Goal: Communication & Community: Answer question/provide support

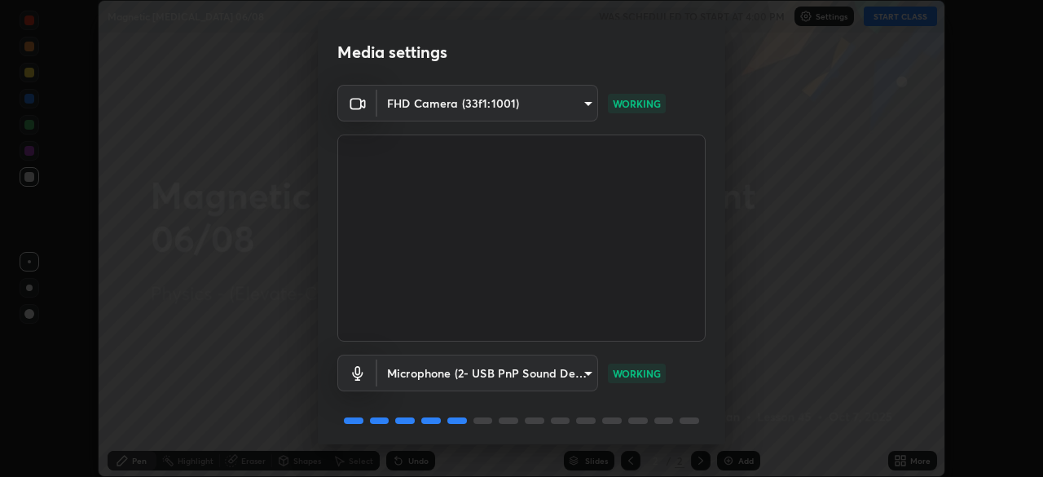
scroll to position [58, 0]
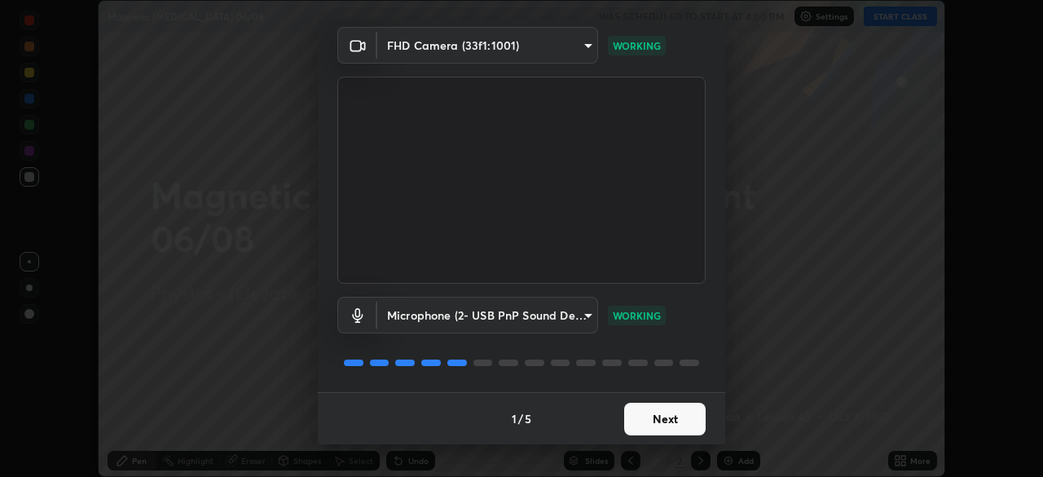
click at [660, 412] on button "Next" at bounding box center [664, 419] width 81 height 33
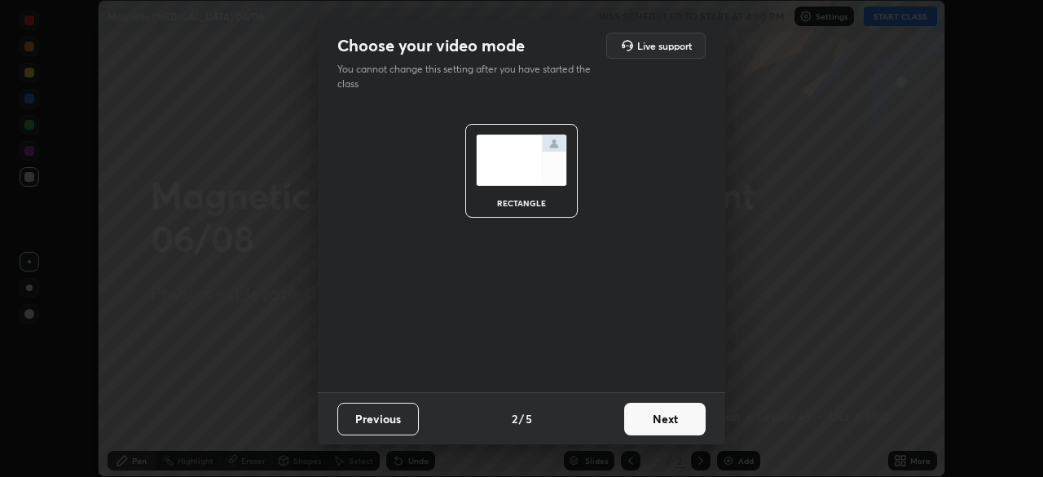
scroll to position [0, 0]
click at [663, 413] on button "Next" at bounding box center [664, 419] width 81 height 33
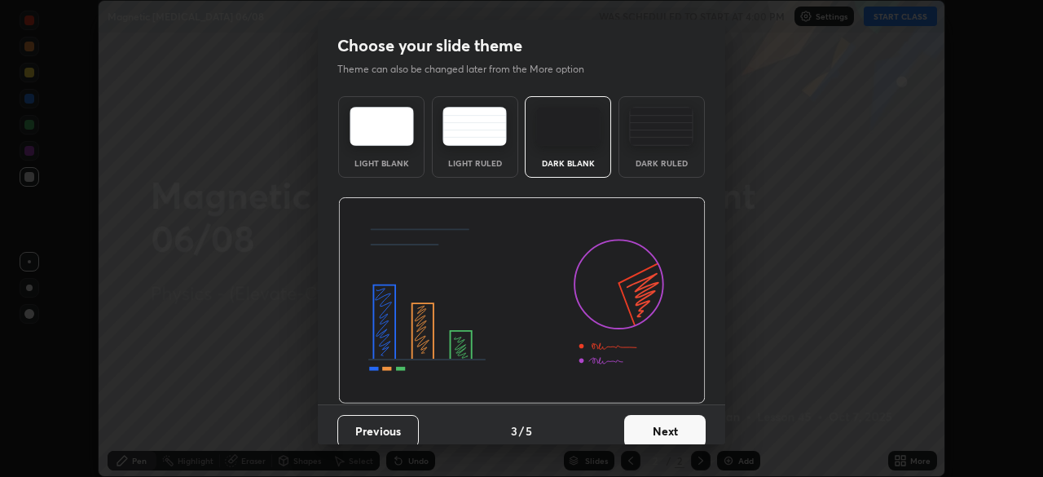
click at [669, 421] on button "Next" at bounding box center [664, 431] width 81 height 33
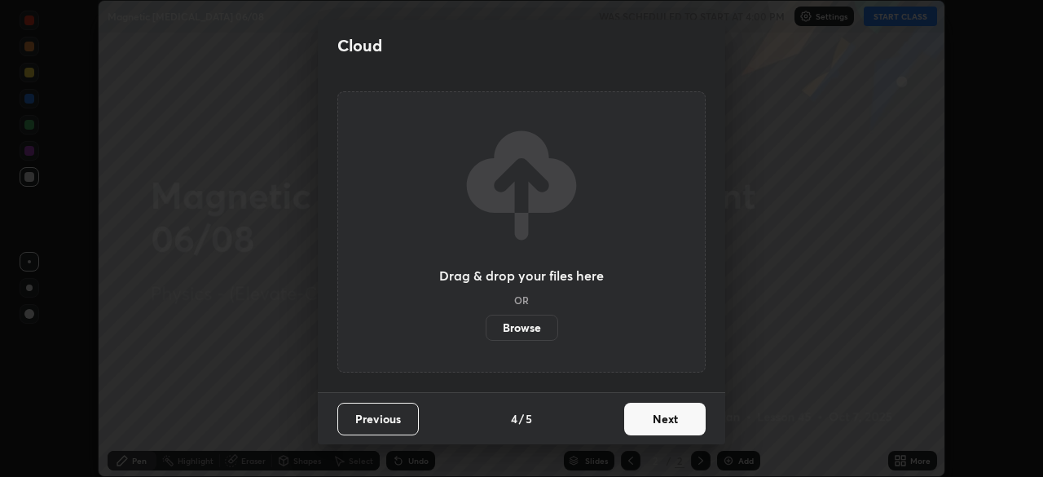
click at [678, 421] on button "Next" at bounding box center [664, 419] width 81 height 33
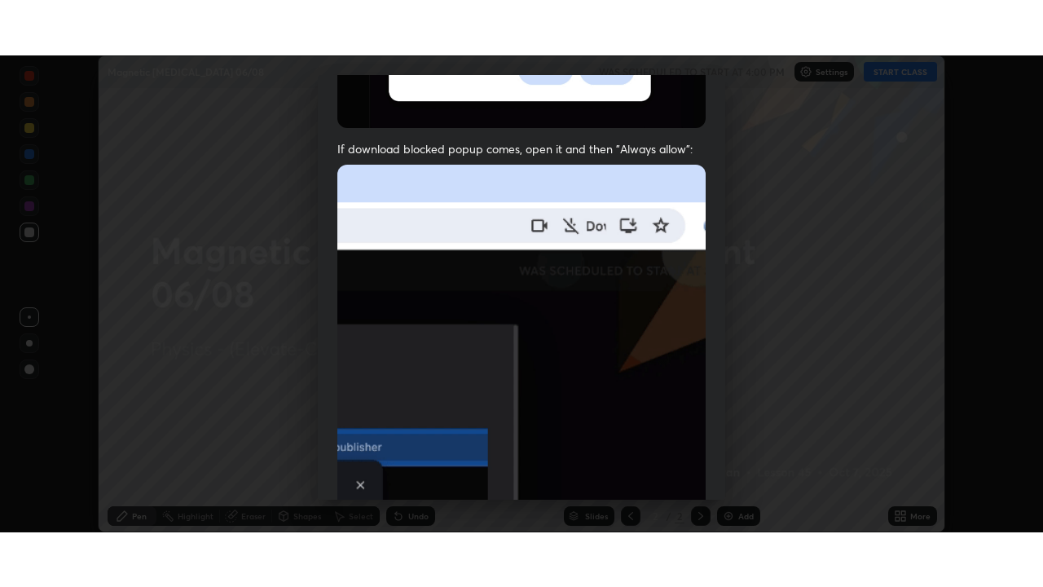
scroll to position [390, 0]
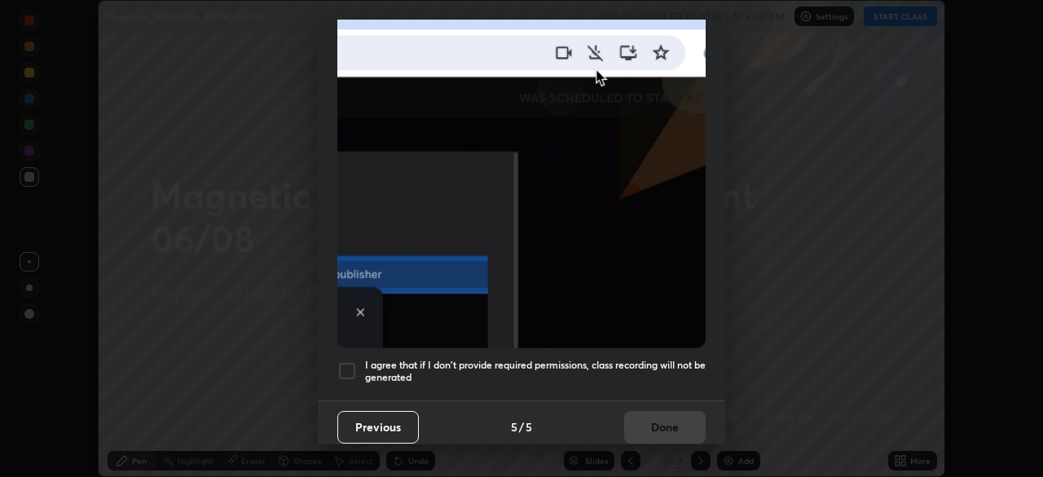
click at [341, 369] on div at bounding box center [347, 371] width 20 height 20
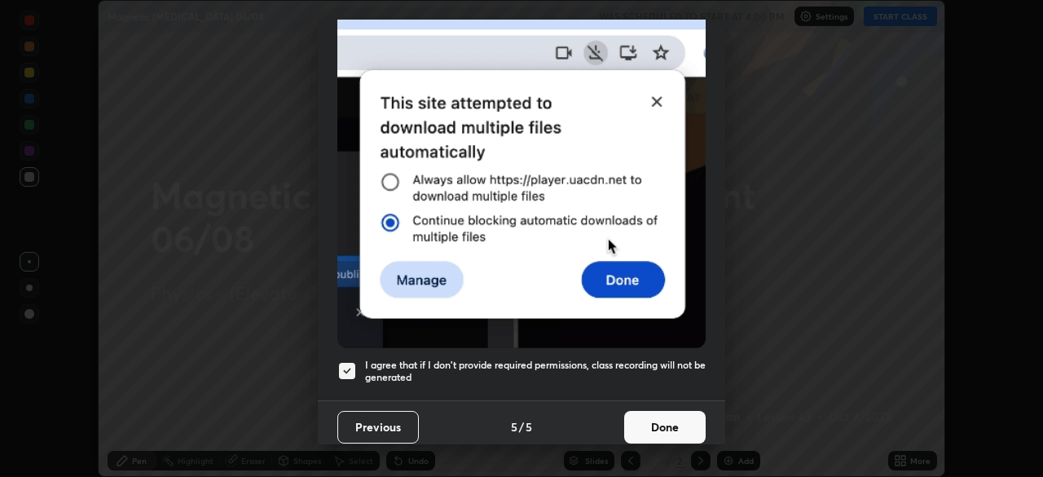
click at [624, 416] on button "Done" at bounding box center [664, 427] width 81 height 33
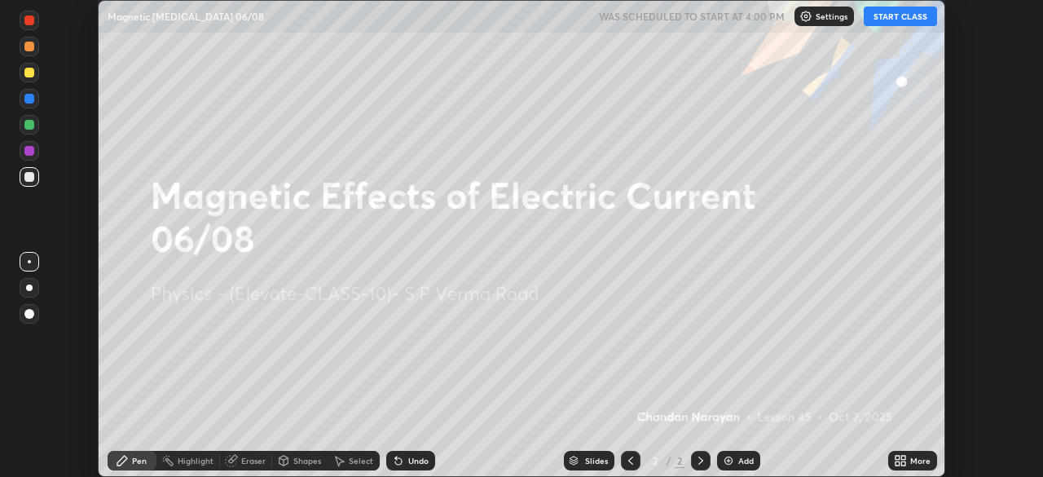
click at [897, 463] on icon at bounding box center [898, 463] width 4 height 4
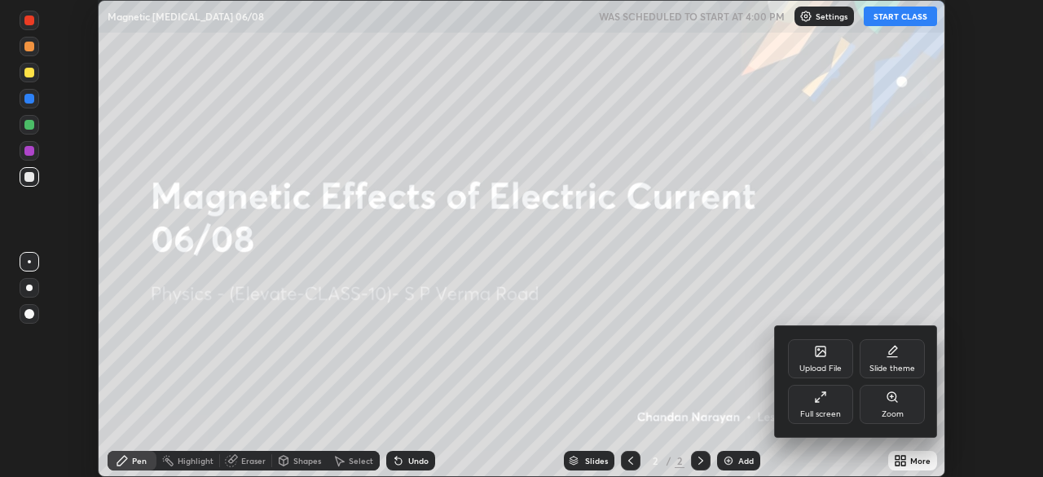
click at [829, 392] on div "Full screen" at bounding box center [820, 404] width 65 height 39
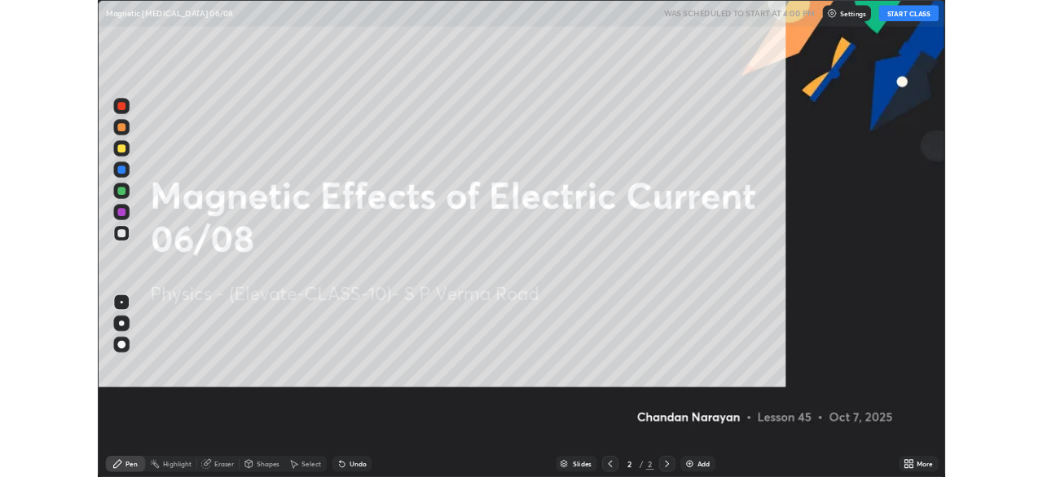
scroll to position [587, 1043]
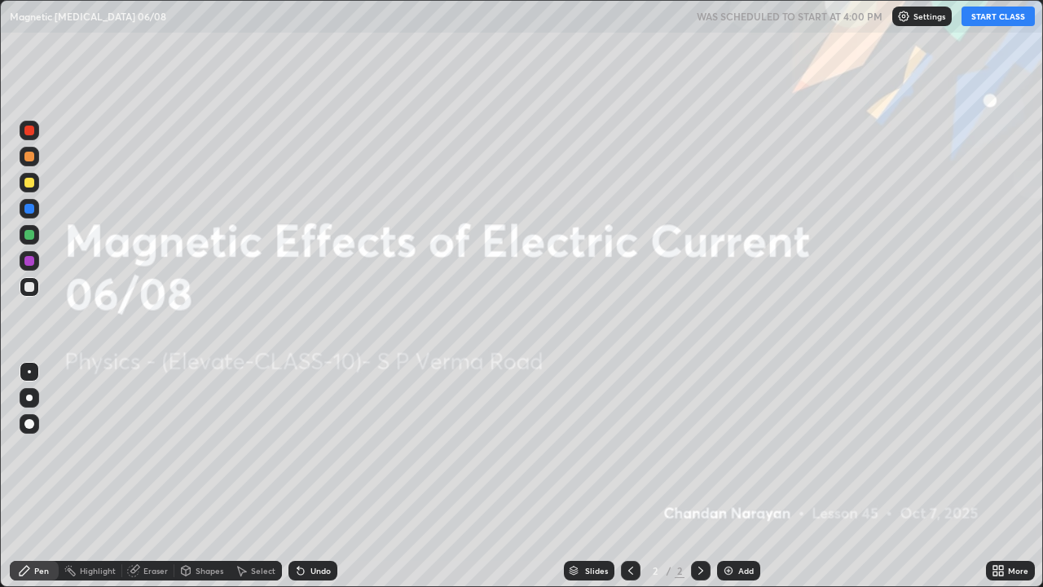
click at [1011, 25] on button "START CLASS" at bounding box center [998, 17] width 73 height 20
click at [741, 476] on div "Add" at bounding box center [738, 571] width 43 height 20
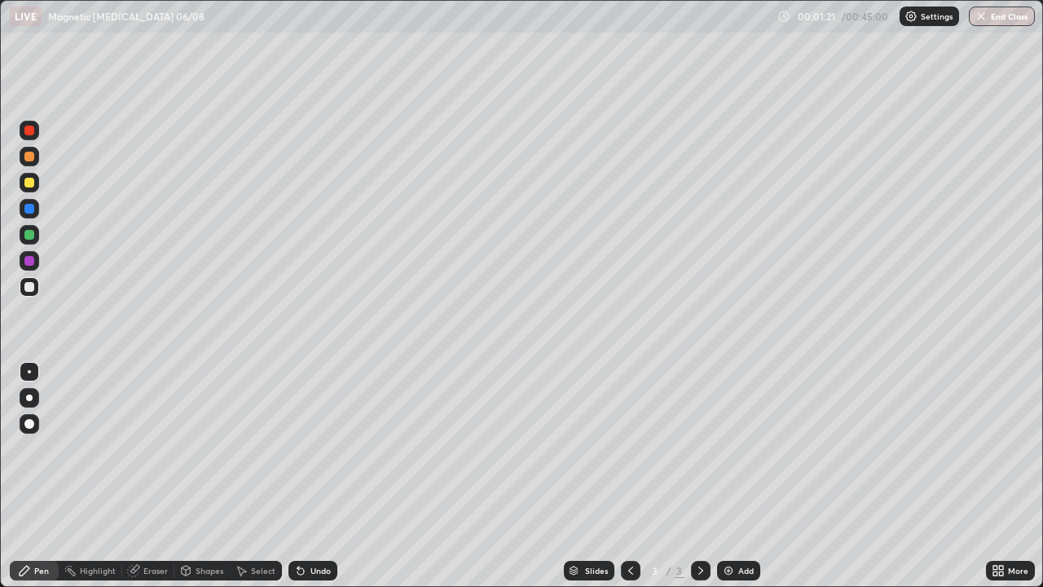
click at [298, 476] on icon at bounding box center [300, 571] width 7 height 7
click at [32, 188] on div at bounding box center [30, 183] width 20 height 20
click at [32, 284] on div at bounding box center [29, 287] width 10 height 10
click at [35, 182] on div at bounding box center [30, 183] width 20 height 20
click at [30, 278] on div at bounding box center [30, 287] width 20 height 20
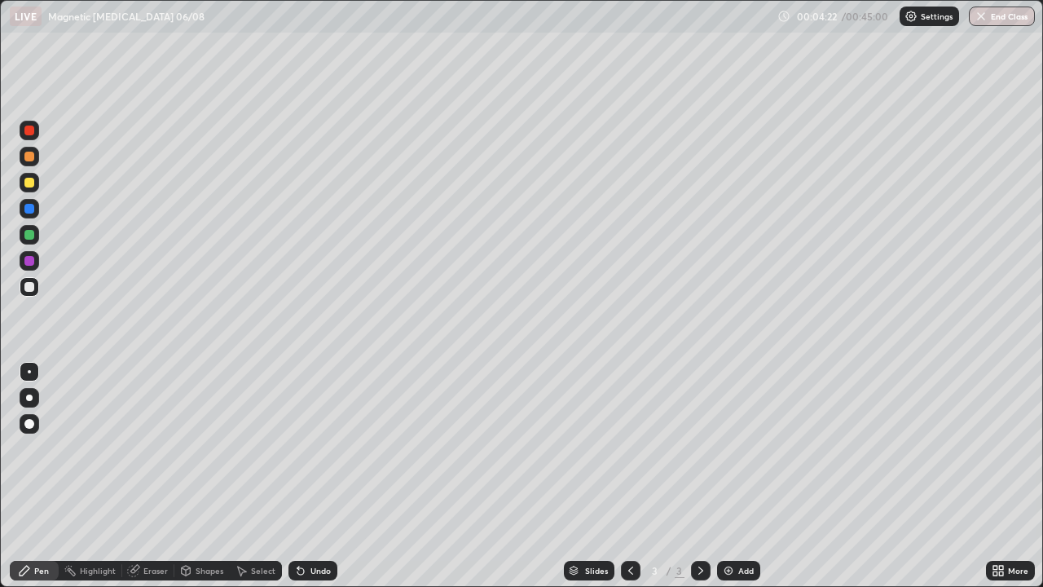
click at [35, 181] on div at bounding box center [30, 183] width 20 height 20
click at [23, 287] on div at bounding box center [30, 287] width 20 height 20
click at [742, 476] on div "Add" at bounding box center [738, 571] width 43 height 20
click at [157, 476] on div "Eraser" at bounding box center [148, 571] width 52 height 20
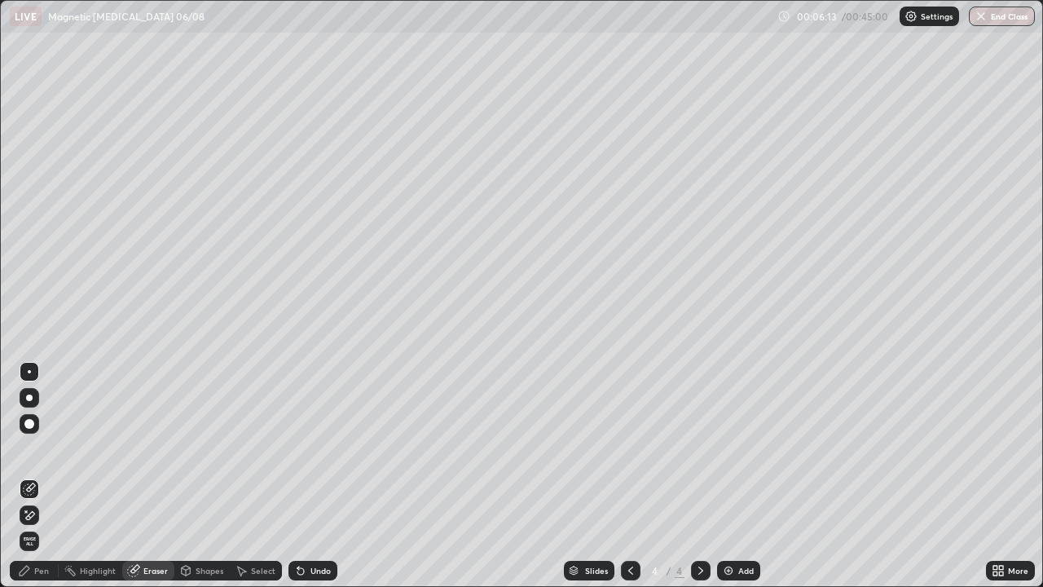
click at [65, 476] on circle at bounding box center [65, 569] width 2 height 2
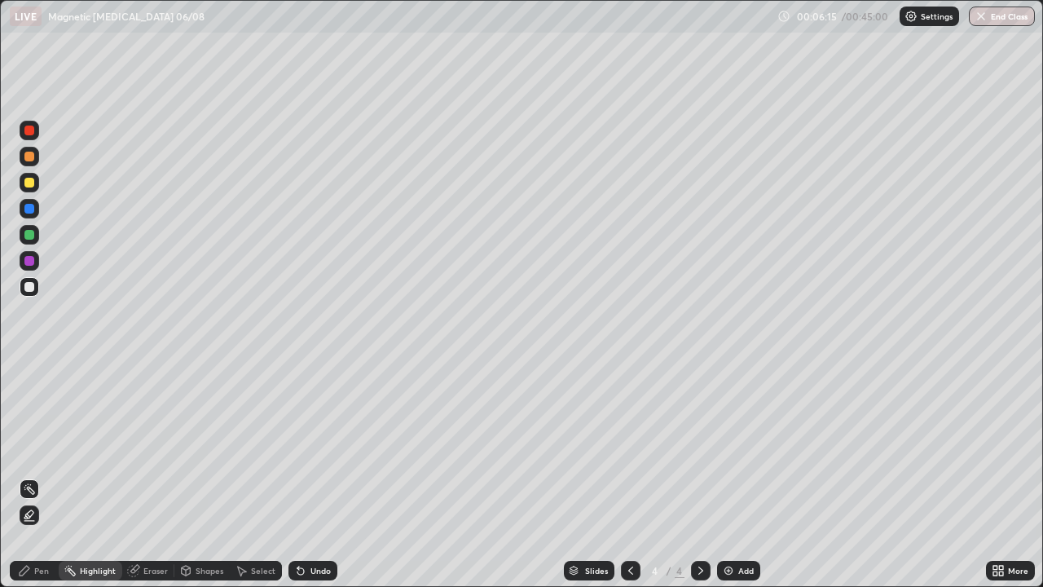
click at [30, 183] on div at bounding box center [29, 183] width 10 height 10
click at [37, 476] on div "Pen" at bounding box center [41, 570] width 15 height 8
click at [315, 476] on div "Undo" at bounding box center [320, 570] width 20 height 8
click at [148, 476] on div "Eraser" at bounding box center [148, 571] width 52 height 20
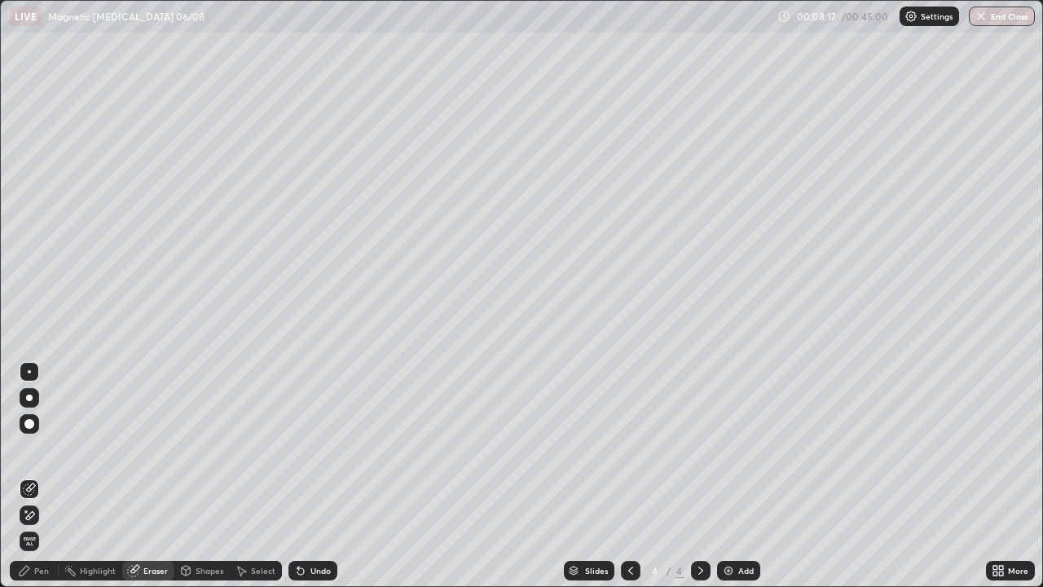
click at [47, 476] on div "Pen" at bounding box center [41, 570] width 15 height 8
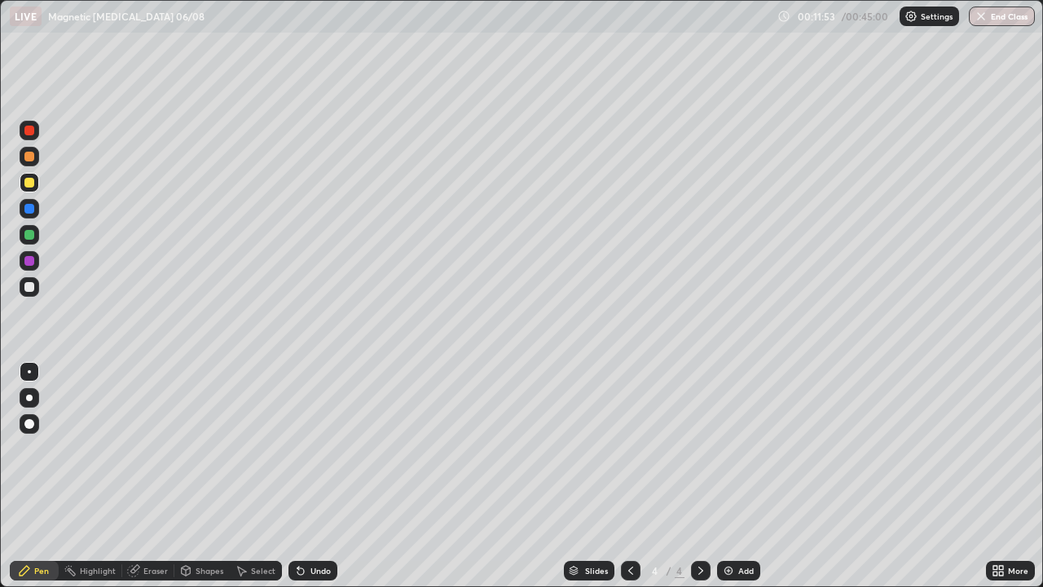
click at [735, 476] on div "Add" at bounding box center [738, 571] width 43 height 20
click at [29, 286] on div at bounding box center [29, 287] width 10 height 10
click at [29, 184] on div at bounding box center [29, 183] width 10 height 10
click at [29, 284] on div at bounding box center [29, 287] width 10 height 10
click at [31, 180] on div at bounding box center [29, 183] width 10 height 10
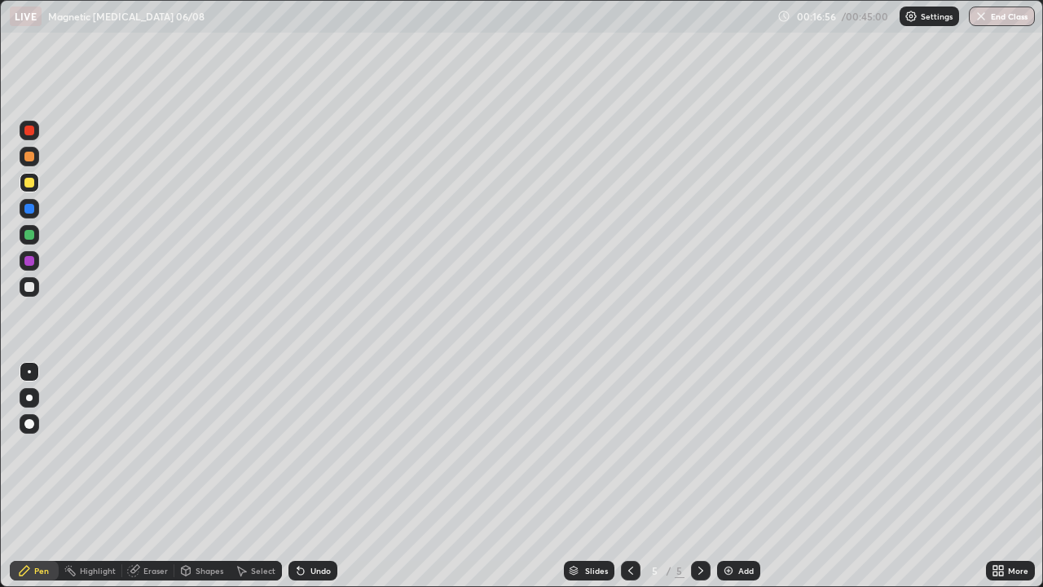
click at [31, 233] on div at bounding box center [29, 235] width 10 height 10
click at [28, 288] on div at bounding box center [29, 287] width 10 height 10
click at [742, 476] on div "Add" at bounding box center [745, 570] width 15 height 8
click at [32, 184] on div at bounding box center [29, 183] width 10 height 10
click at [30, 235] on div at bounding box center [29, 235] width 10 height 10
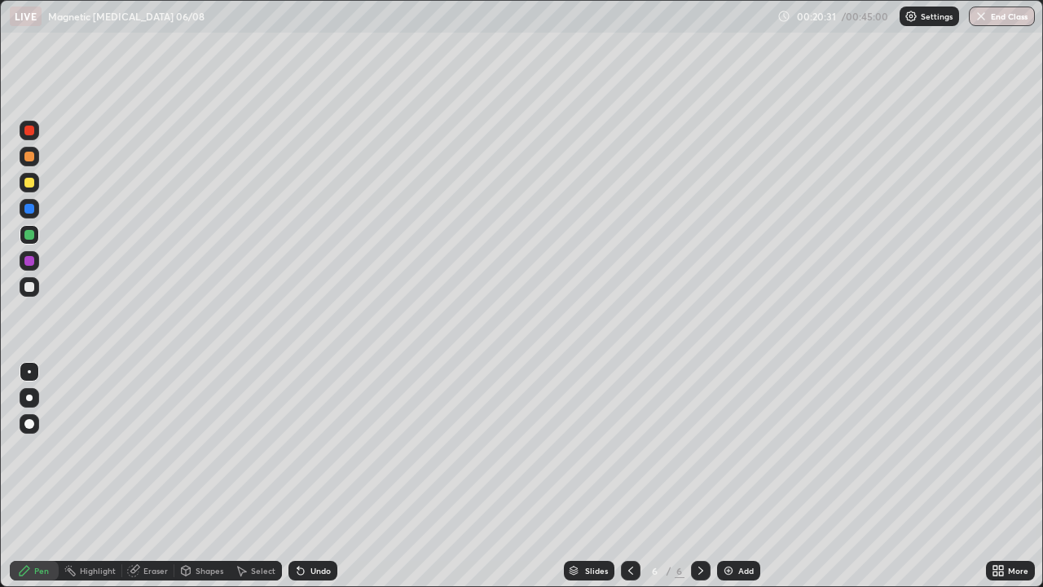
click at [35, 184] on div at bounding box center [30, 183] width 20 height 20
click at [1012, 23] on button "End Class" at bounding box center [1002, 17] width 66 height 20
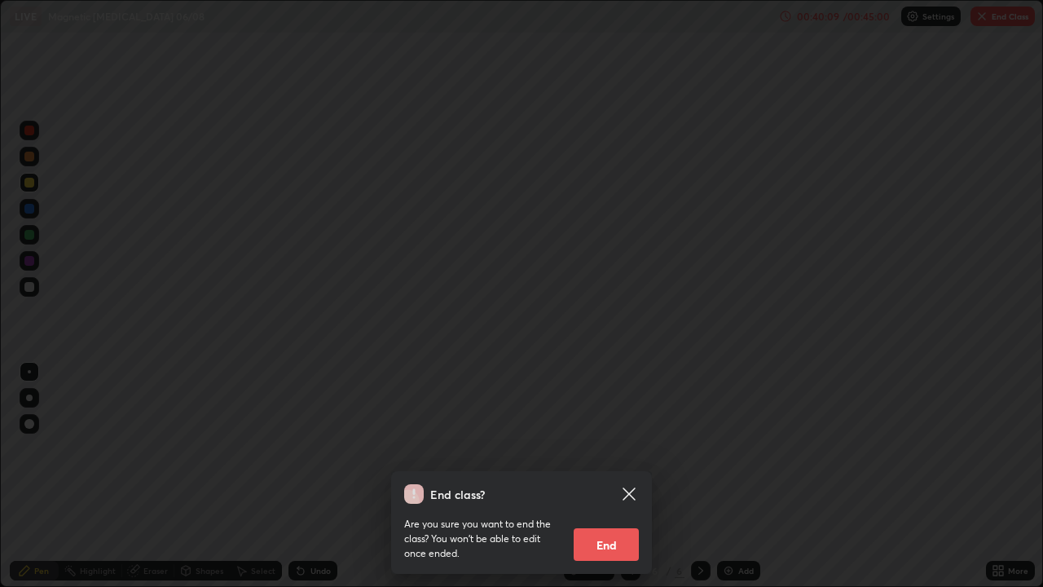
click at [619, 476] on button "End" at bounding box center [606, 544] width 65 height 33
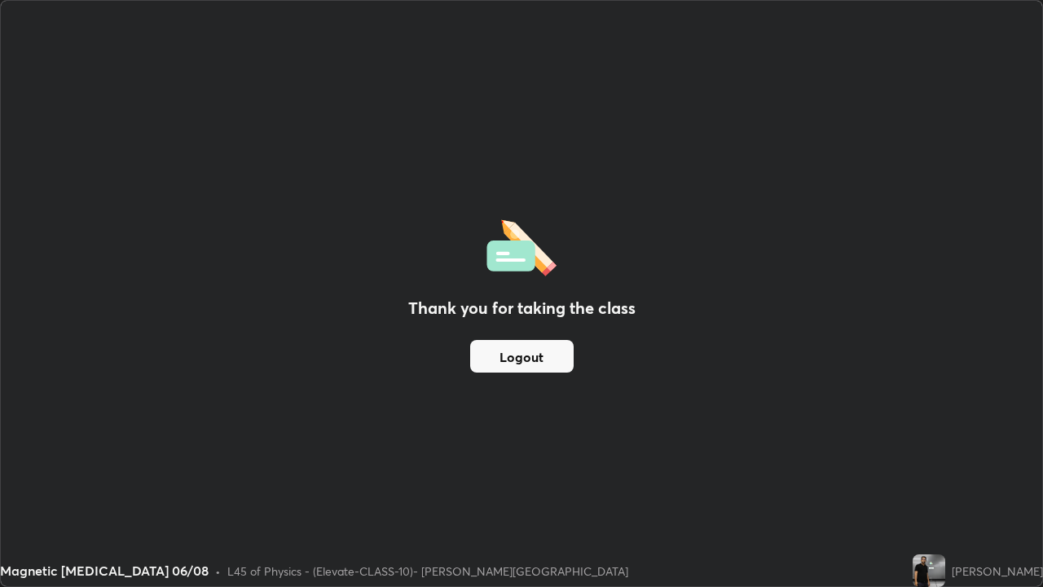
click at [528, 351] on button "Logout" at bounding box center [521, 356] width 103 height 33
click at [527, 356] on button "Logout" at bounding box center [521, 356] width 103 height 33
click at [522, 355] on button "Logout" at bounding box center [521, 356] width 103 height 33
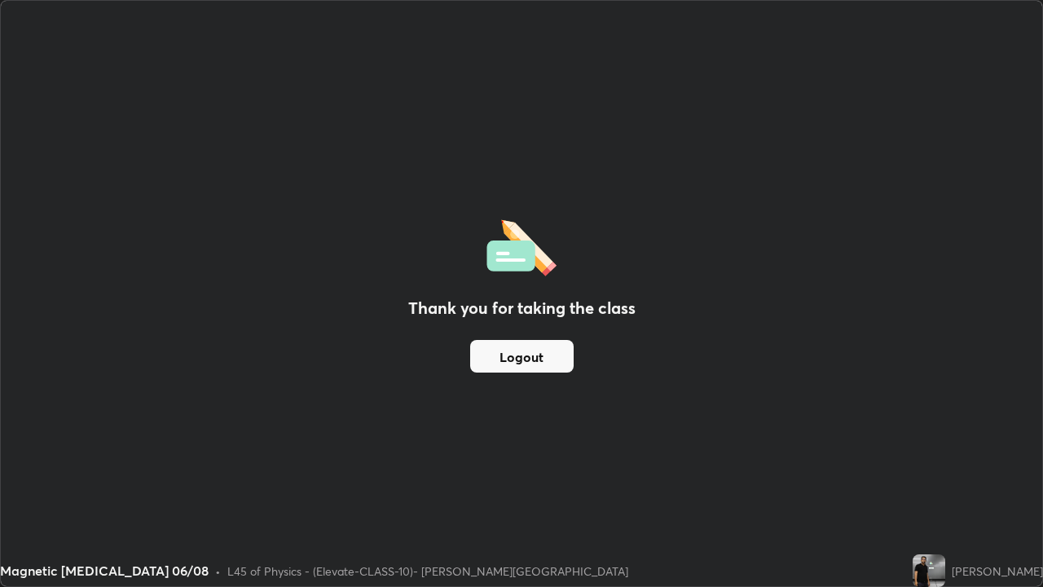
click at [522, 362] on button "Logout" at bounding box center [521, 356] width 103 height 33
click at [526, 356] on button "Logout" at bounding box center [521, 356] width 103 height 33
click at [526, 359] on button "Logout" at bounding box center [521, 356] width 103 height 33
click at [527, 356] on button "Logout" at bounding box center [521, 356] width 103 height 33
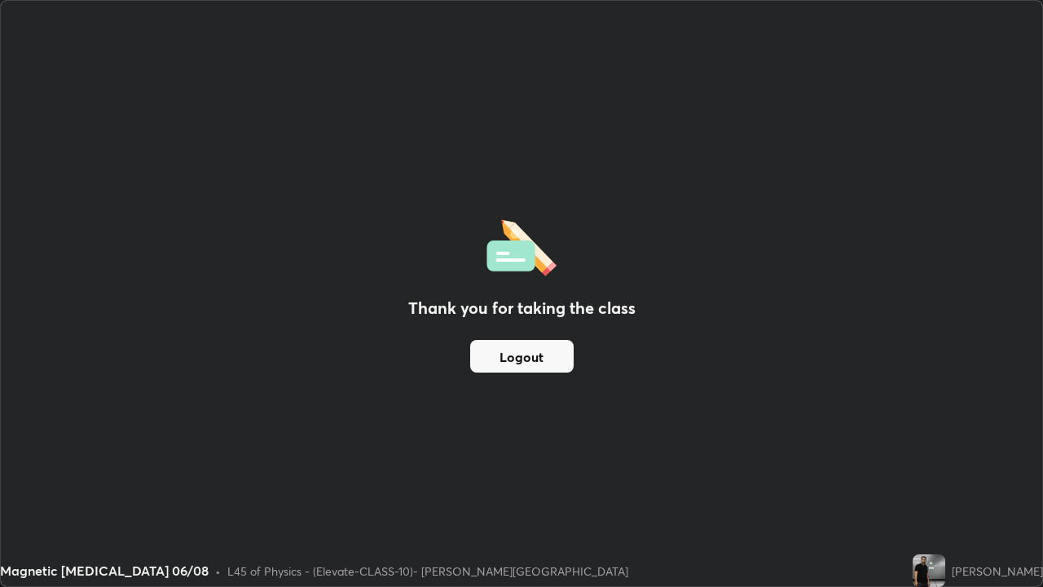
click at [523, 352] on button "Logout" at bounding box center [521, 356] width 103 height 33
click at [524, 354] on button "Logout" at bounding box center [521, 356] width 103 height 33
click at [517, 354] on button "Logout" at bounding box center [521, 356] width 103 height 33
click at [521, 356] on button "Logout" at bounding box center [521, 356] width 103 height 33
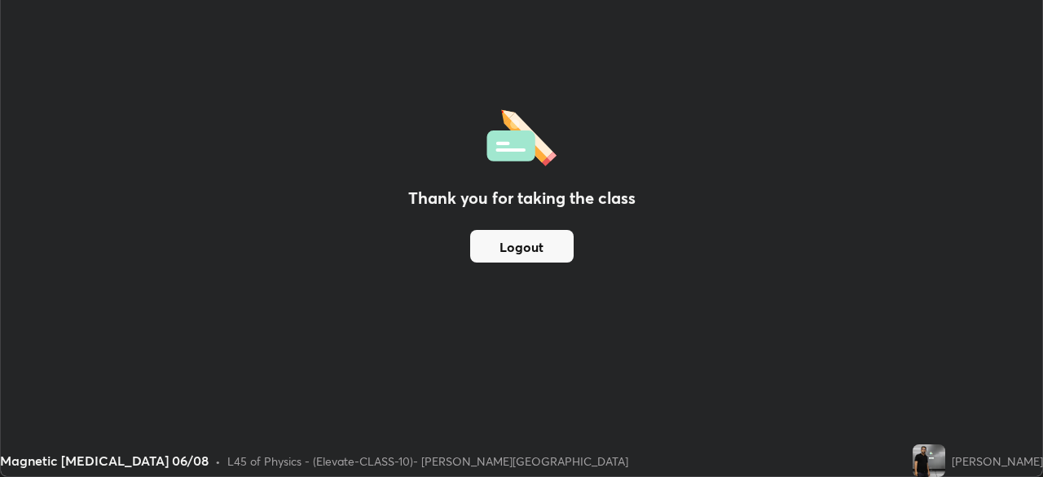
scroll to position [81016, 80450]
